Goal: Find specific page/section: Find specific page/section

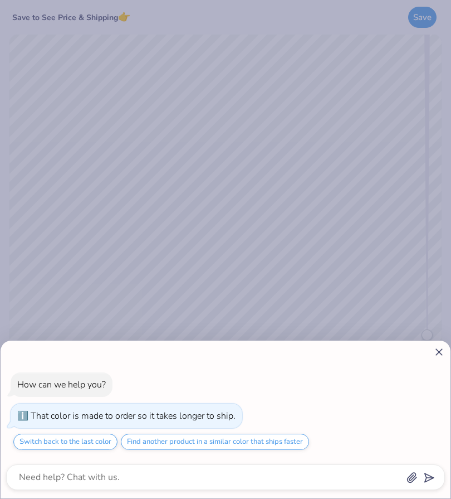
click at [445, 351] on icon at bounding box center [440, 352] width 12 height 12
type textarea "x"
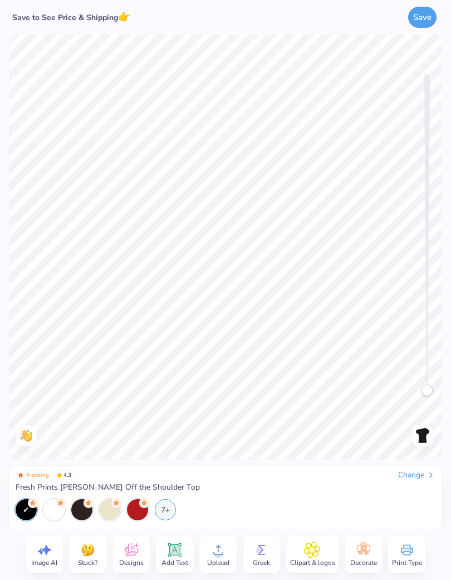
click at [82, 498] on div at bounding box center [81, 509] width 21 height 21
click at [25, 498] on div at bounding box center [26, 509] width 21 height 21
click at [27, 498] on div at bounding box center [26, 509] width 21 height 21
click at [28, 498] on icon at bounding box center [33, 503] width 10 height 10
click at [32, 498] on circle at bounding box center [33, 503] width 10 height 10
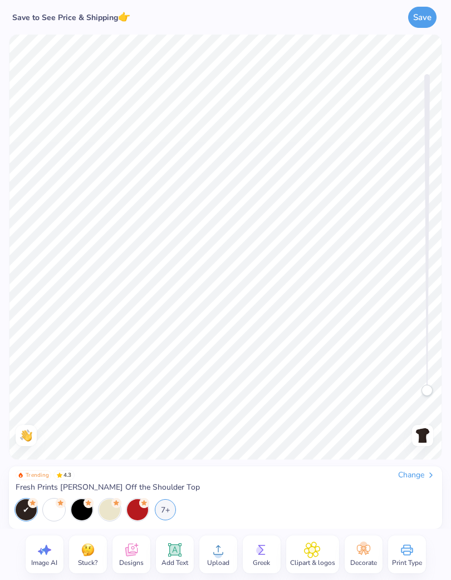
click at [91, 498] on div at bounding box center [81, 509] width 21 height 21
click at [139, 498] on icon at bounding box center [131, 549] width 17 height 17
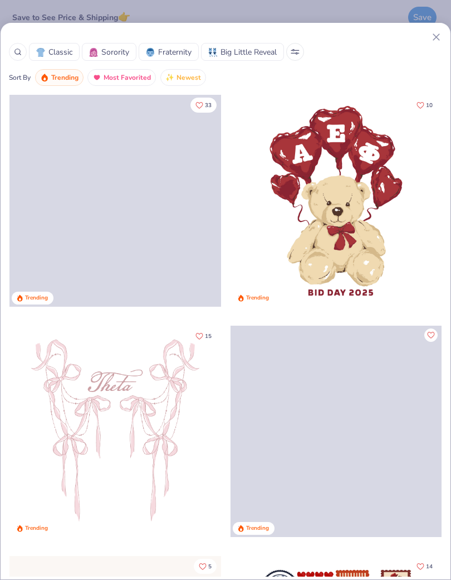
click at [109, 53] on span "Sorority" at bounding box center [115, 52] width 28 height 12
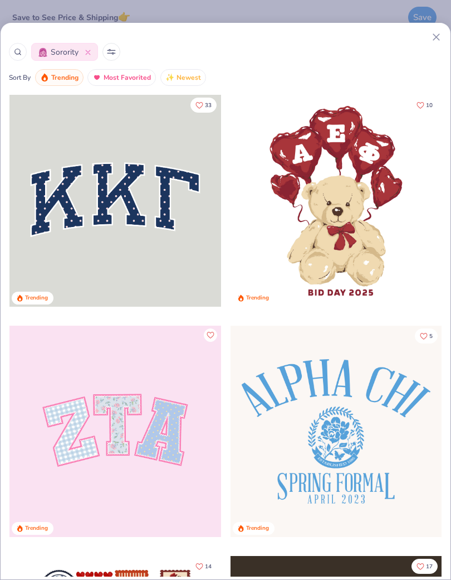
click at [110, 57] on button at bounding box center [112, 52] width 18 height 18
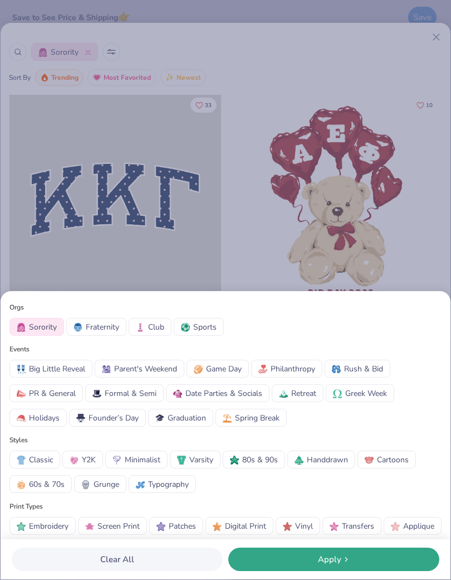
click at [436, 232] on div "Orgs Sorority Fraternity Club Sports Events Big Little Reveal Parent's Weekend …" at bounding box center [225, 290] width 451 height 580
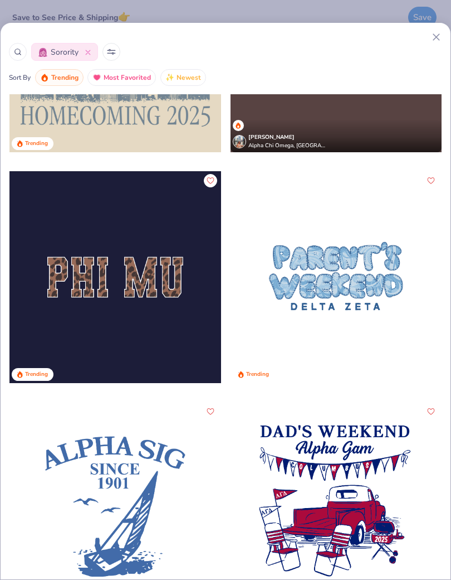
scroll to position [7848, 0]
